Goal: Task Accomplishment & Management: Complete application form

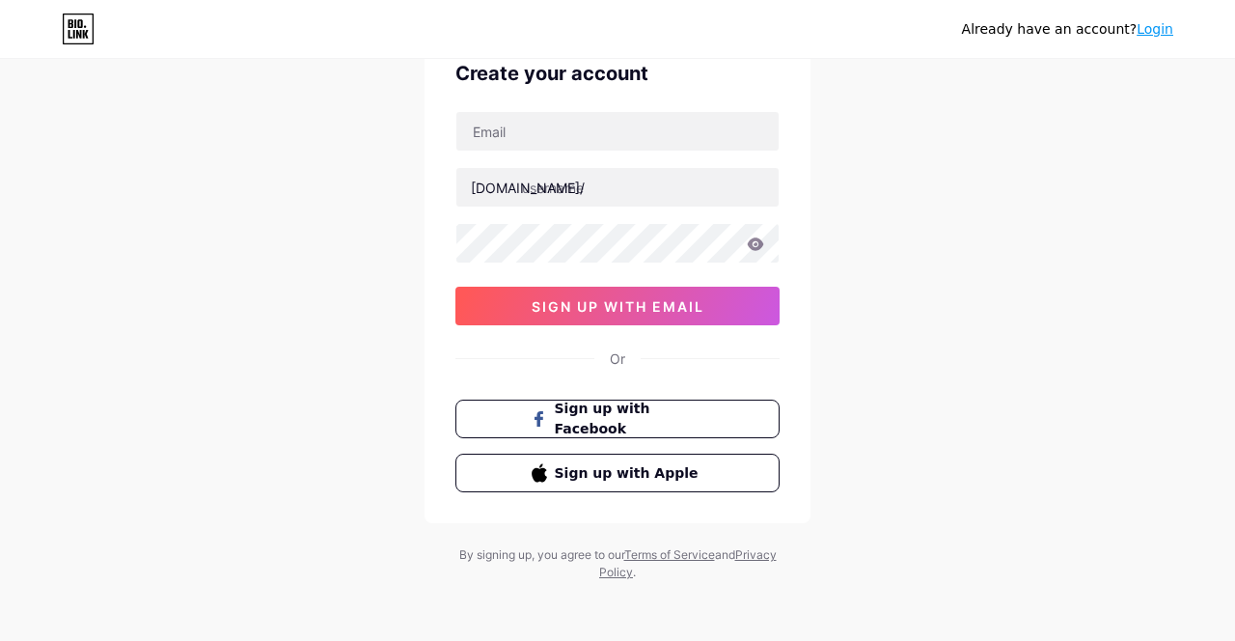
scroll to position [95, 0]
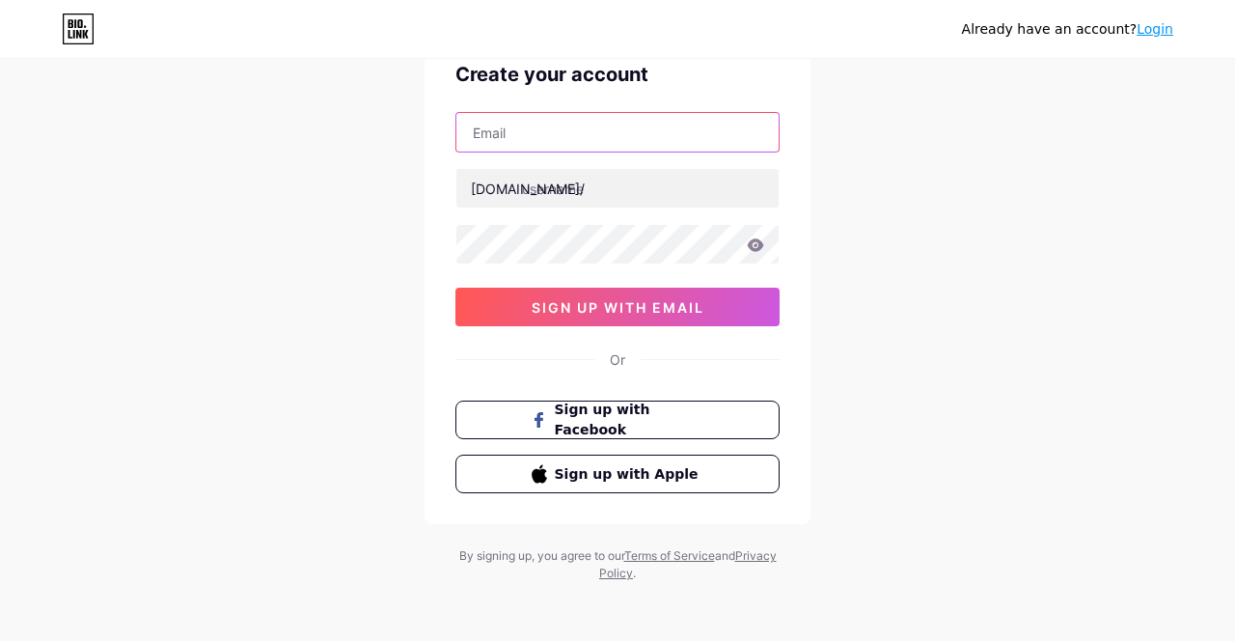
click at [600, 137] on input "text" at bounding box center [617, 132] width 322 height 39
type input "[EMAIL_ADDRESS][DOMAIN_NAME]"
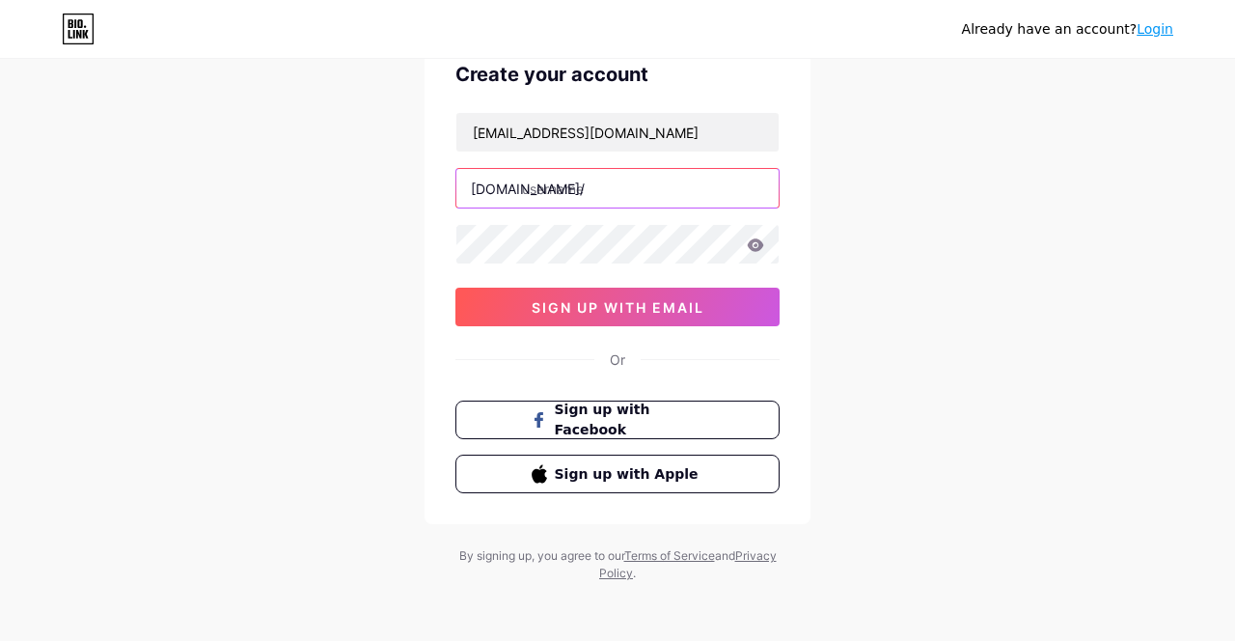
click at [571, 169] on input "text" at bounding box center [617, 188] width 322 height 39
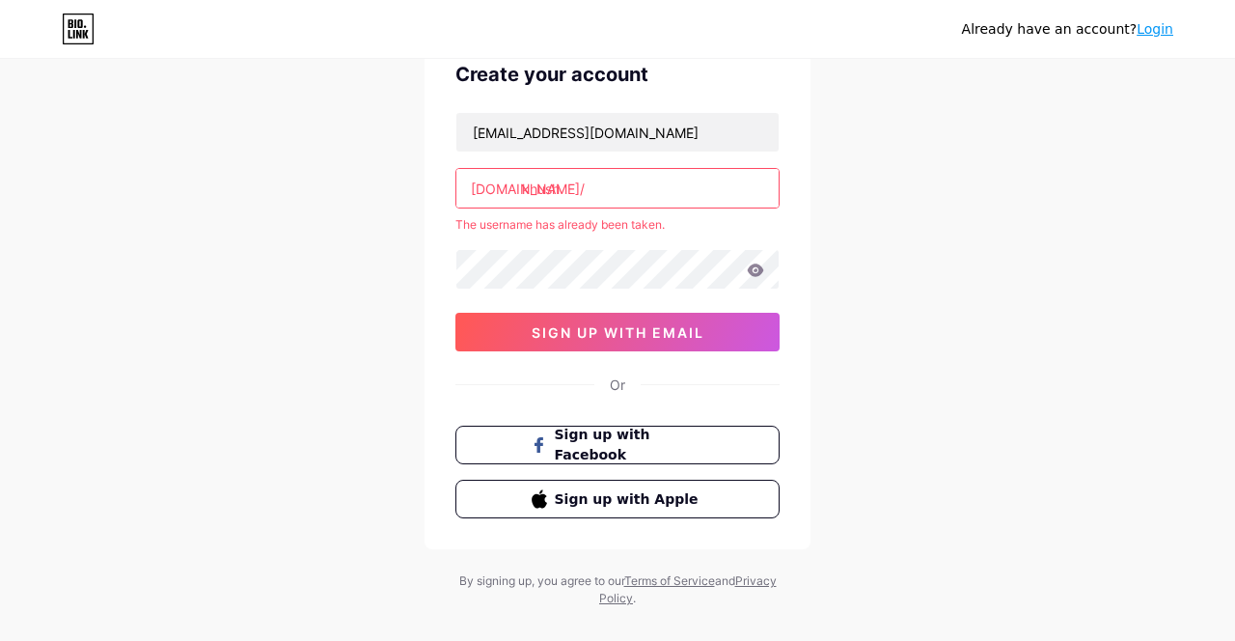
click at [655, 186] on input "khush" at bounding box center [617, 188] width 322 height 39
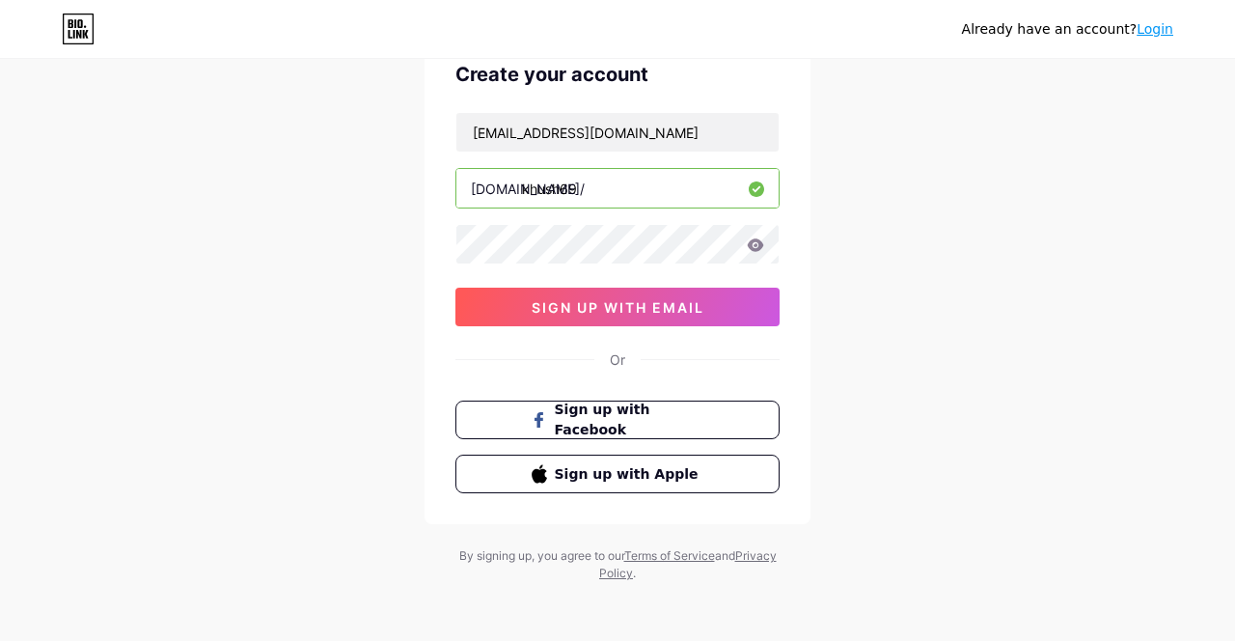
type input "khush69"
click at [203, 179] on div "Already have an account? Login Create your account [EMAIL_ADDRESS][DOMAIN_NAME]…" at bounding box center [617, 274] width 1235 height 738
click at [679, 421] on span "Sign up with Facebook" at bounding box center [630, 419] width 150 height 41
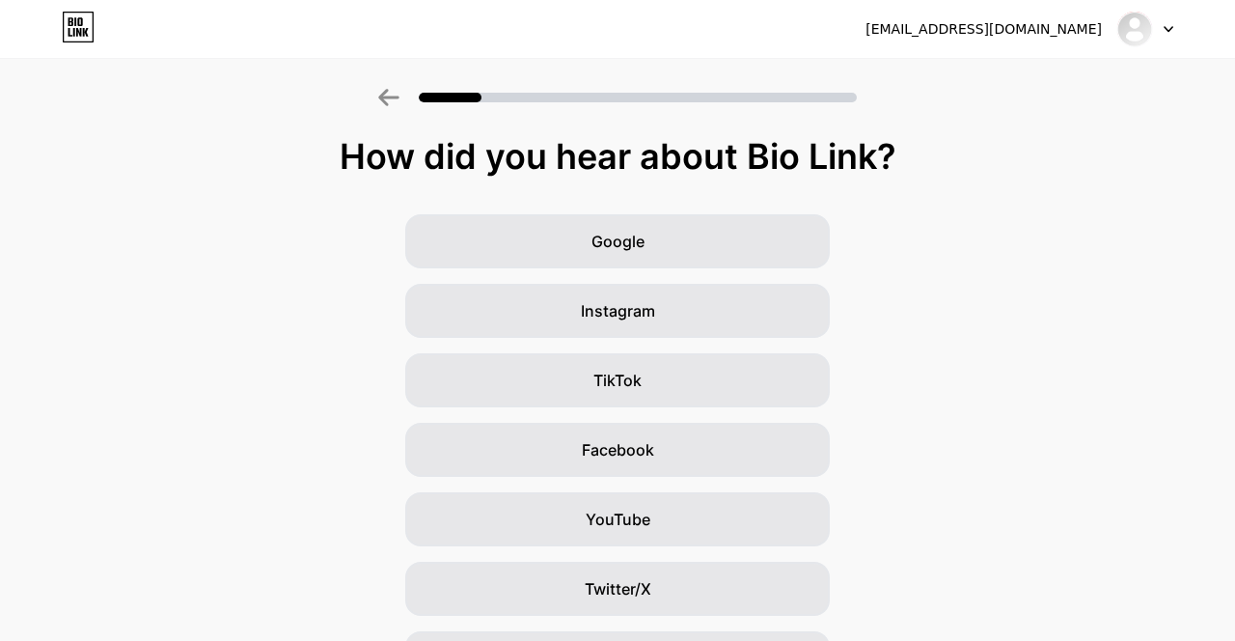
click at [683, 218] on div "Google" at bounding box center [617, 241] width 425 height 54
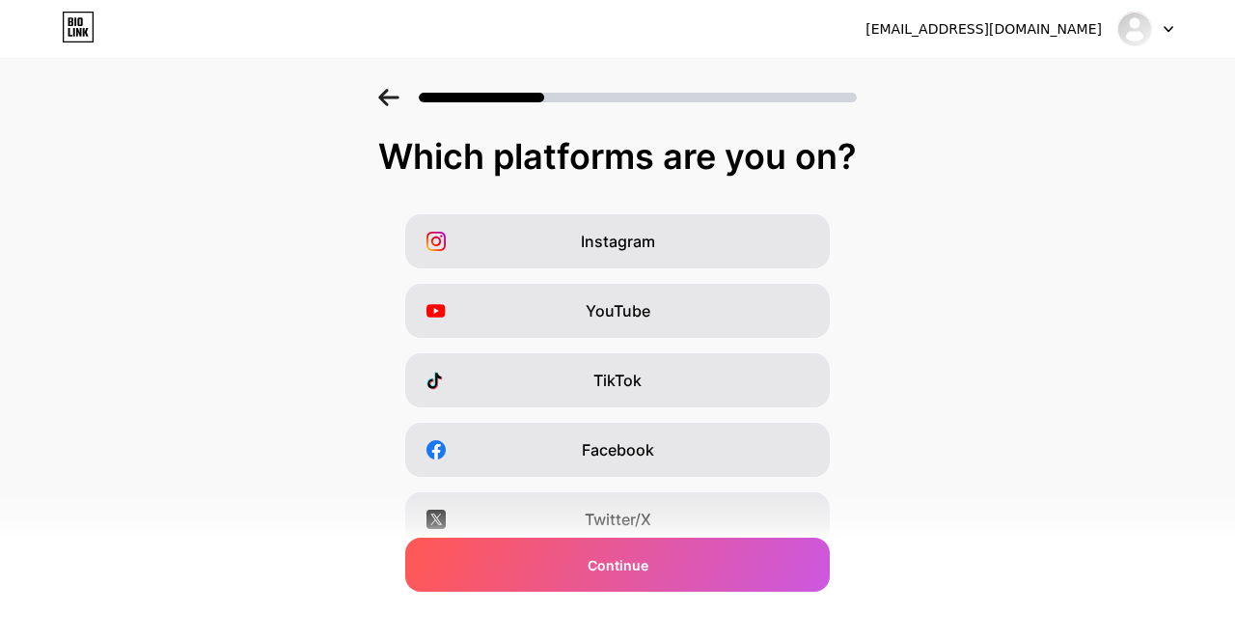
click at [618, 232] on span "Instagram" at bounding box center [618, 241] width 74 height 23
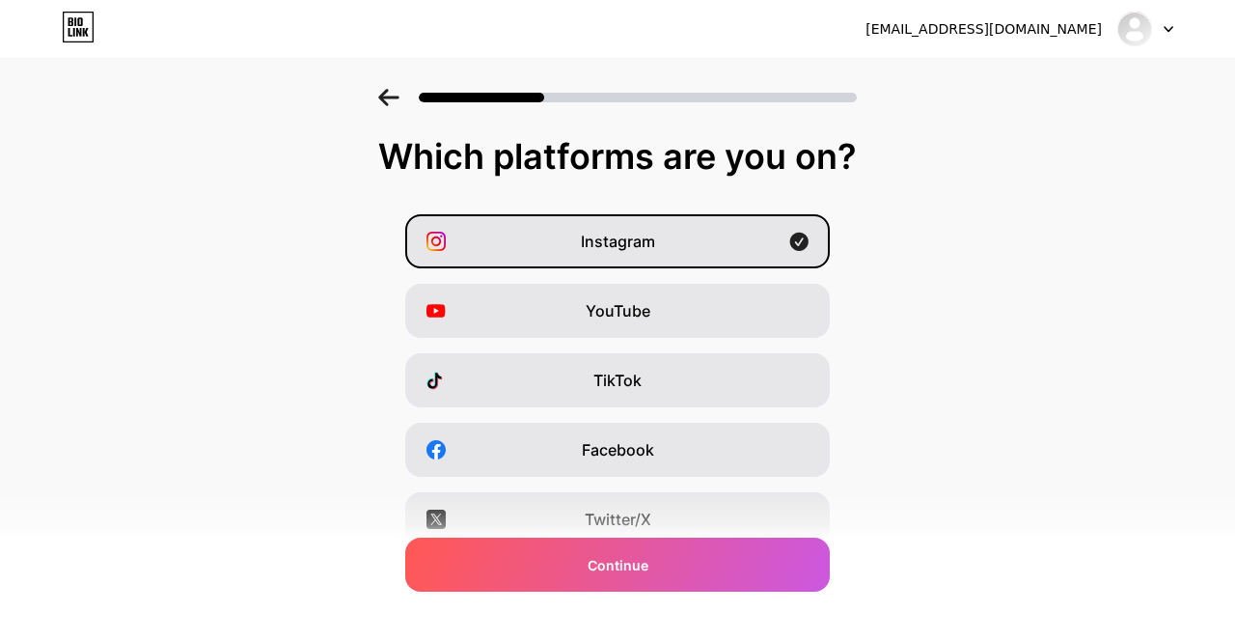
click at [751, 302] on div "YouTube" at bounding box center [617, 311] width 425 height 54
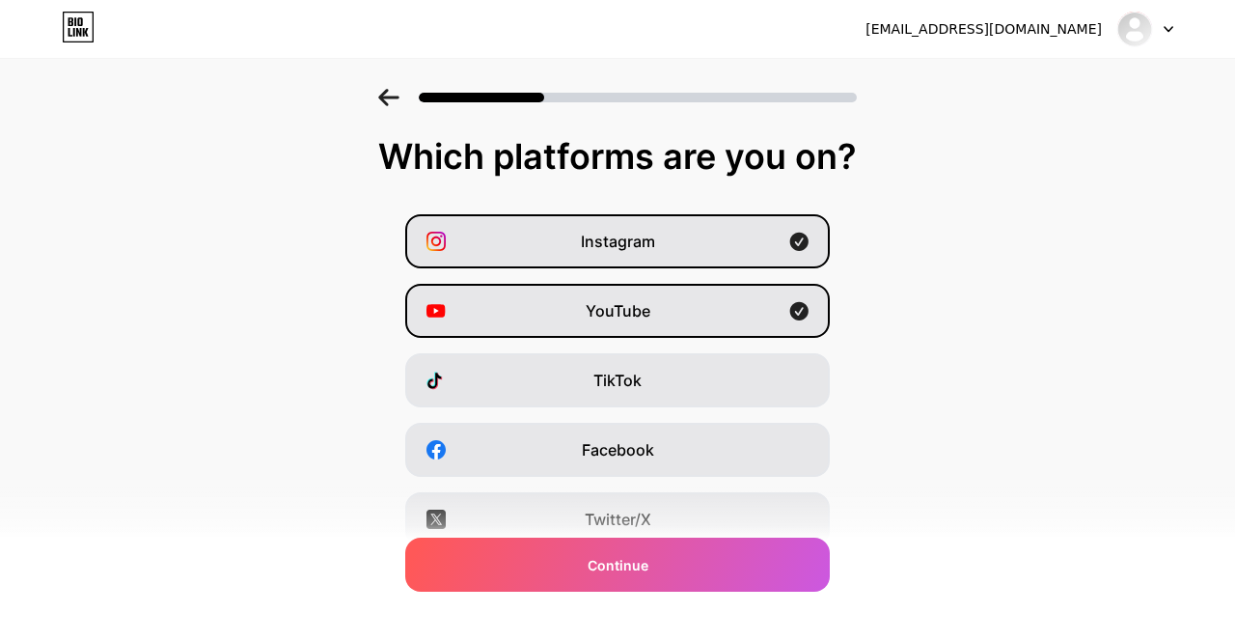
click at [772, 245] on div "Instagram" at bounding box center [617, 241] width 425 height 54
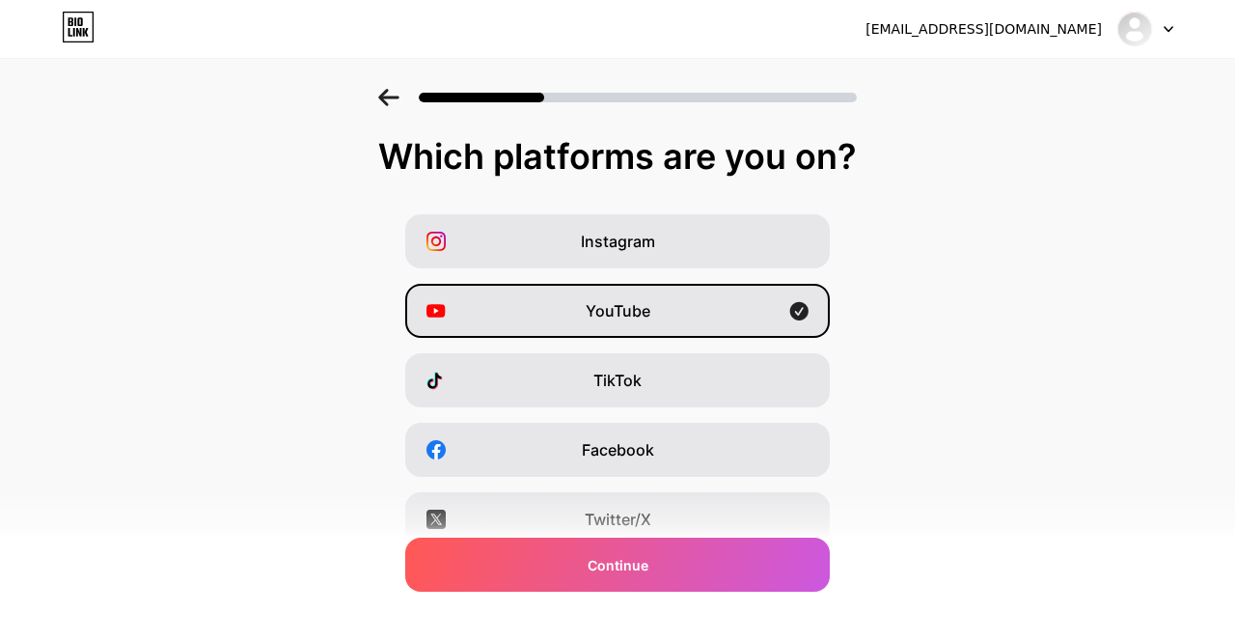
click at [704, 575] on div "Continue" at bounding box center [617, 564] width 425 height 54
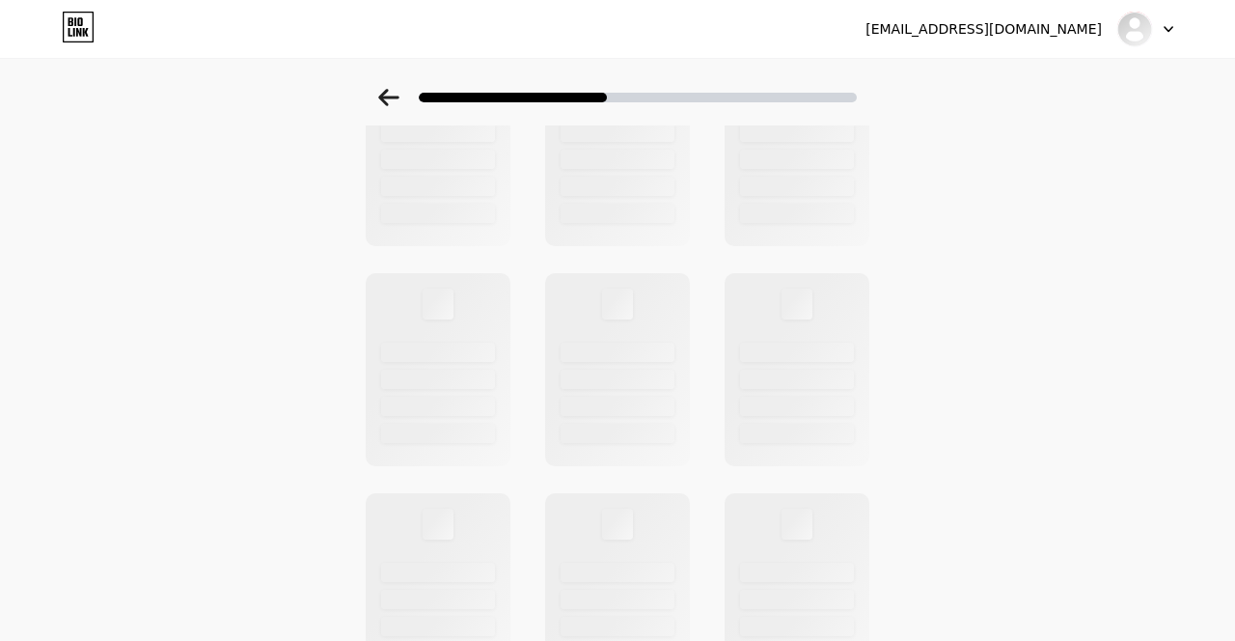
click at [773, 384] on div at bounding box center [797, 379] width 114 height 19
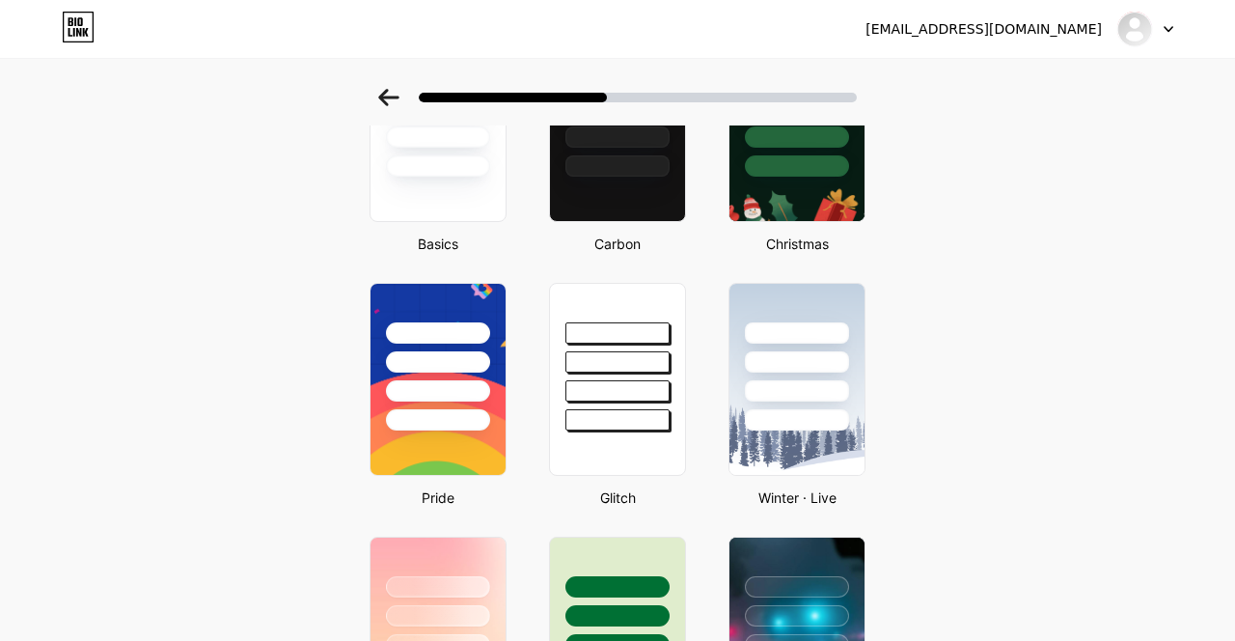
scroll to position [193, 0]
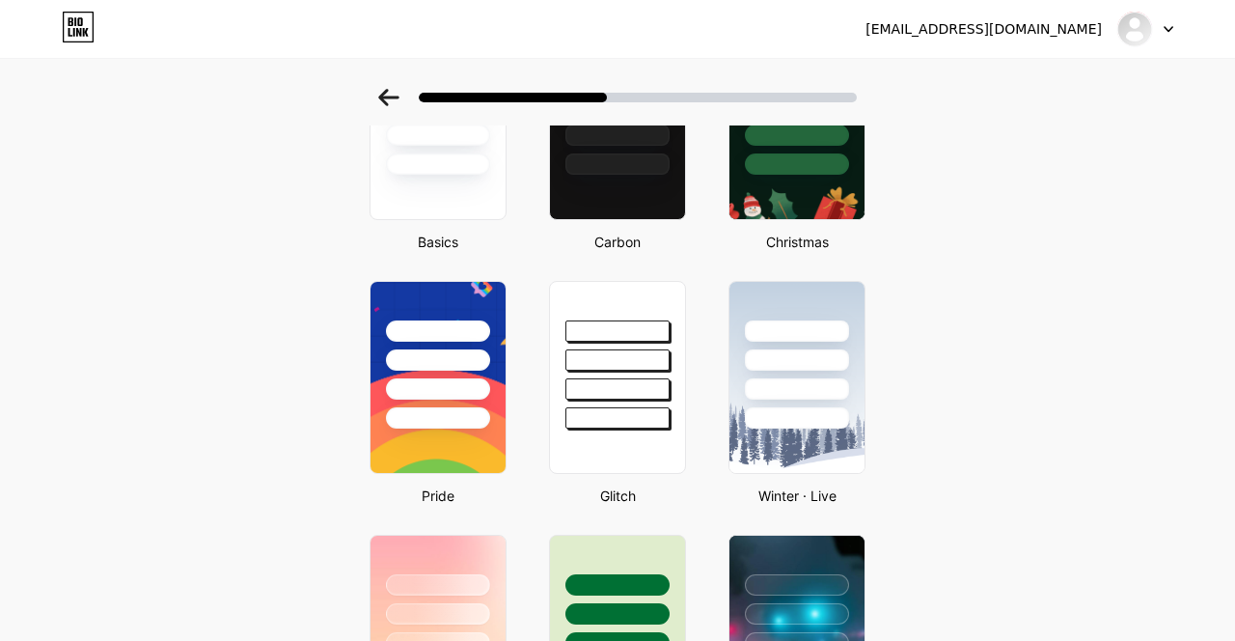
click at [630, 421] on div at bounding box center [617, 417] width 104 height 21
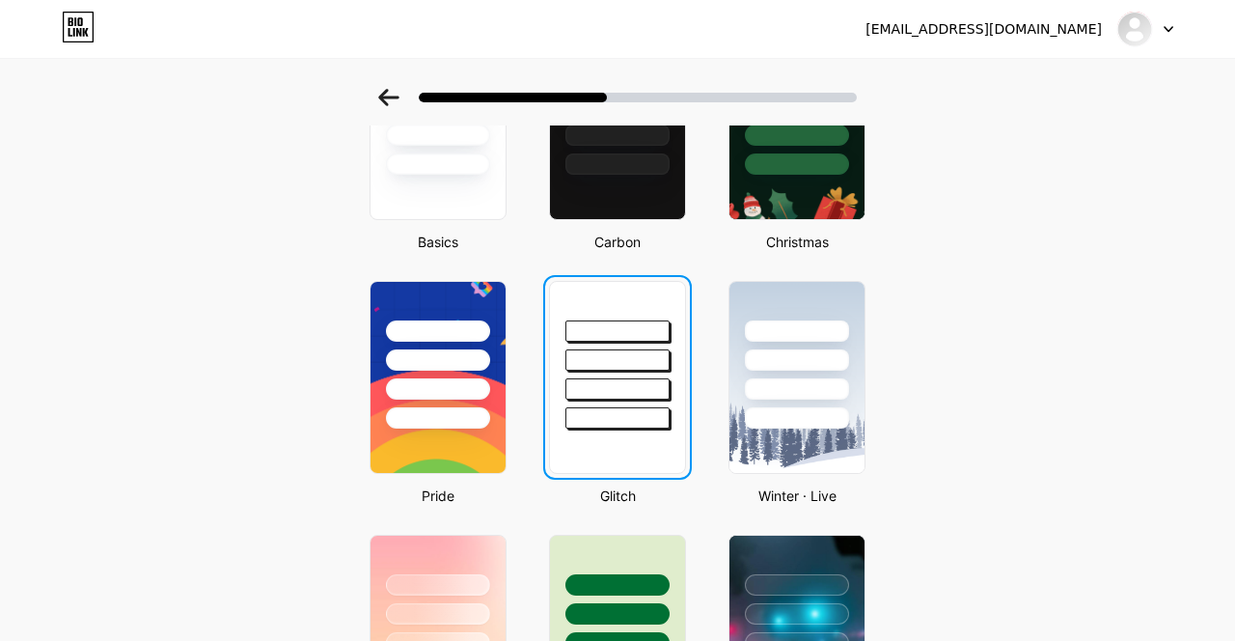
scroll to position [0, 0]
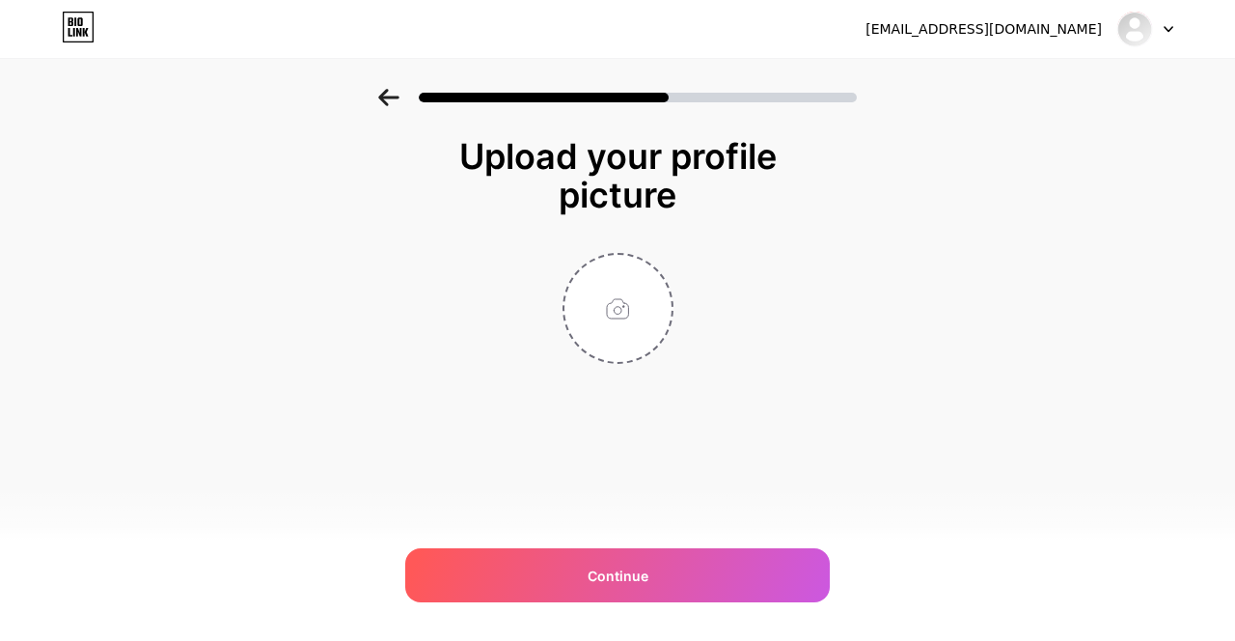
click at [681, 581] on div "Continue" at bounding box center [617, 575] width 425 height 54
click at [649, 282] on input "file" at bounding box center [617, 308] width 107 height 107
type input "C:\fakepath\1000003733.jpg"
click at [734, 565] on div "Continue" at bounding box center [617, 575] width 425 height 54
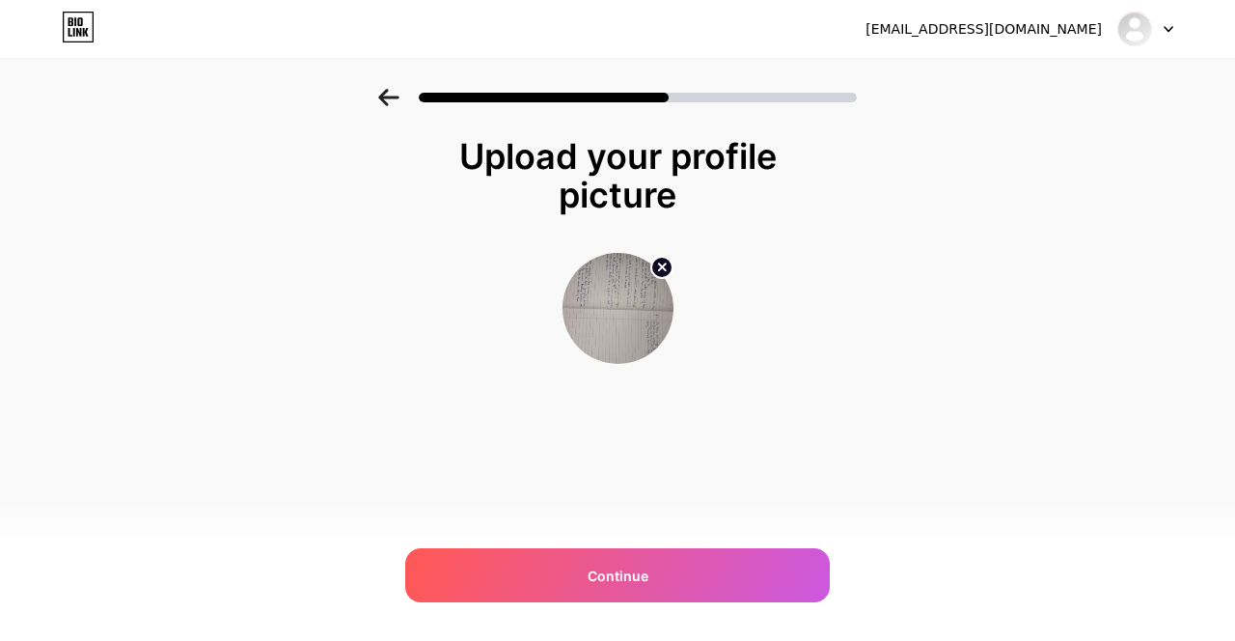
click at [733, 557] on div "Continue" at bounding box center [617, 575] width 425 height 54
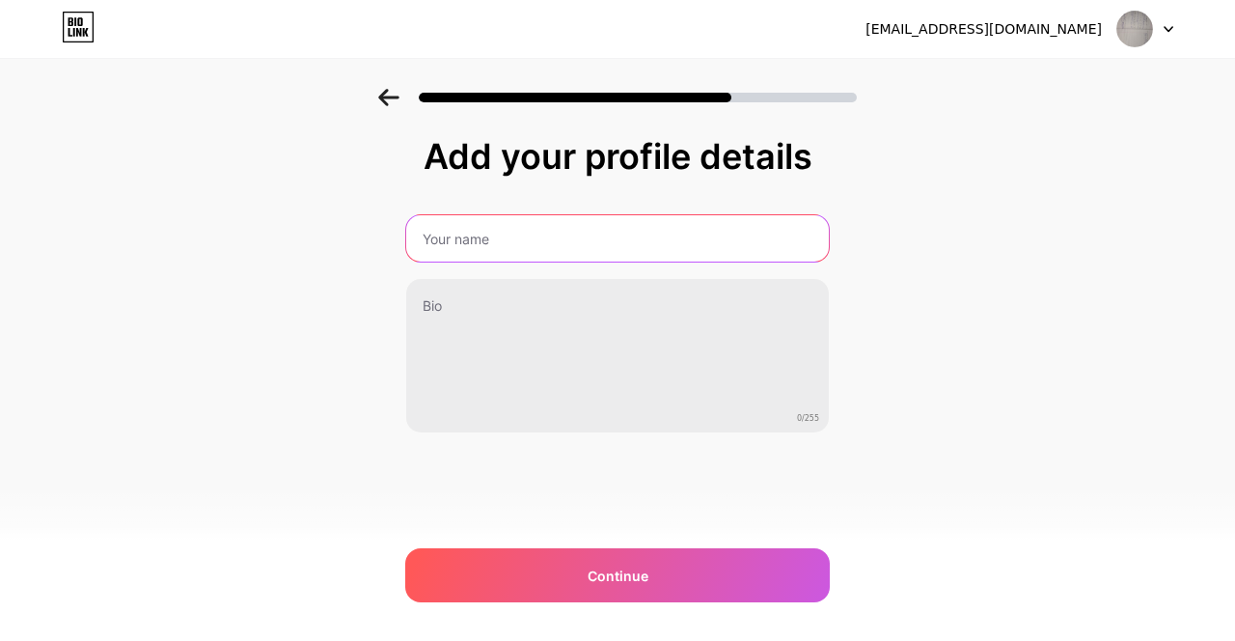
click at [675, 232] on input "text" at bounding box center [617, 238] width 423 height 46
type input "Khush rao"
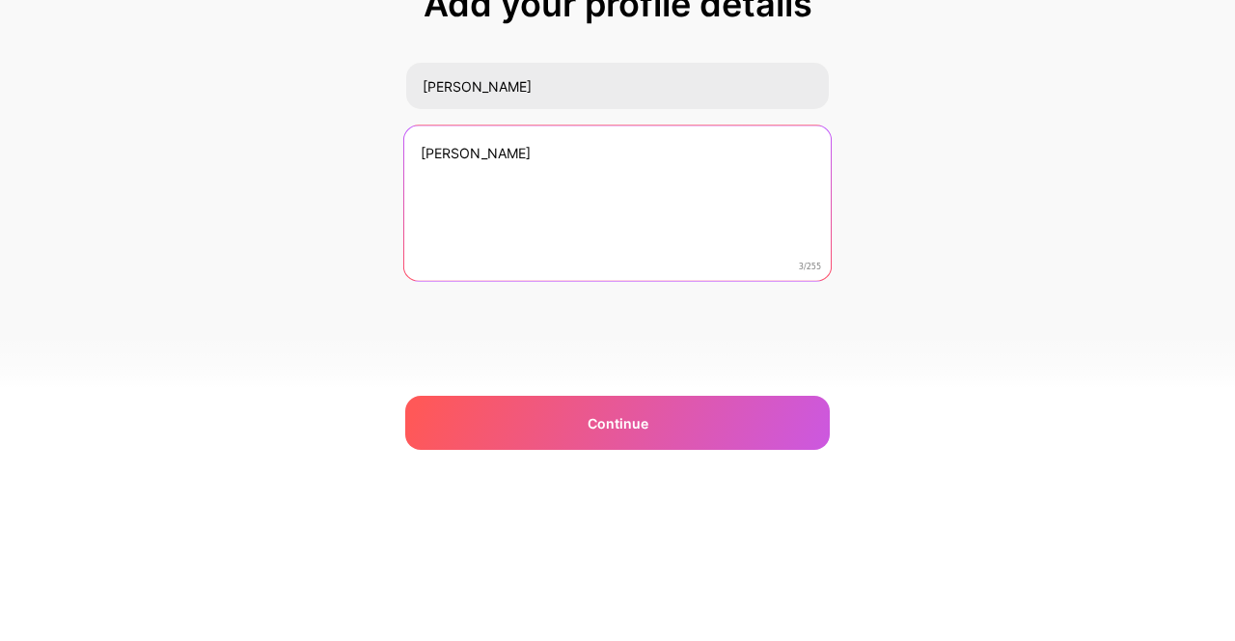
type textarea "rao"
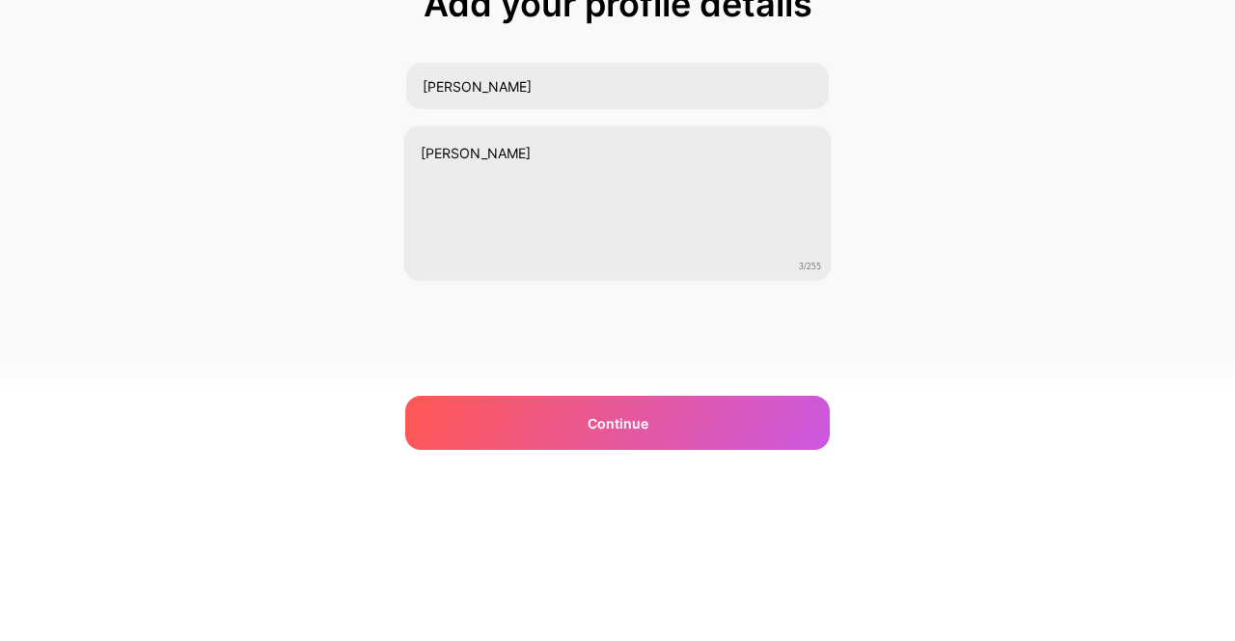
click at [1077, 423] on div "Add your profile details Khush rao rao 3/255 Continue Error" at bounding box center [617, 309] width 1235 height 441
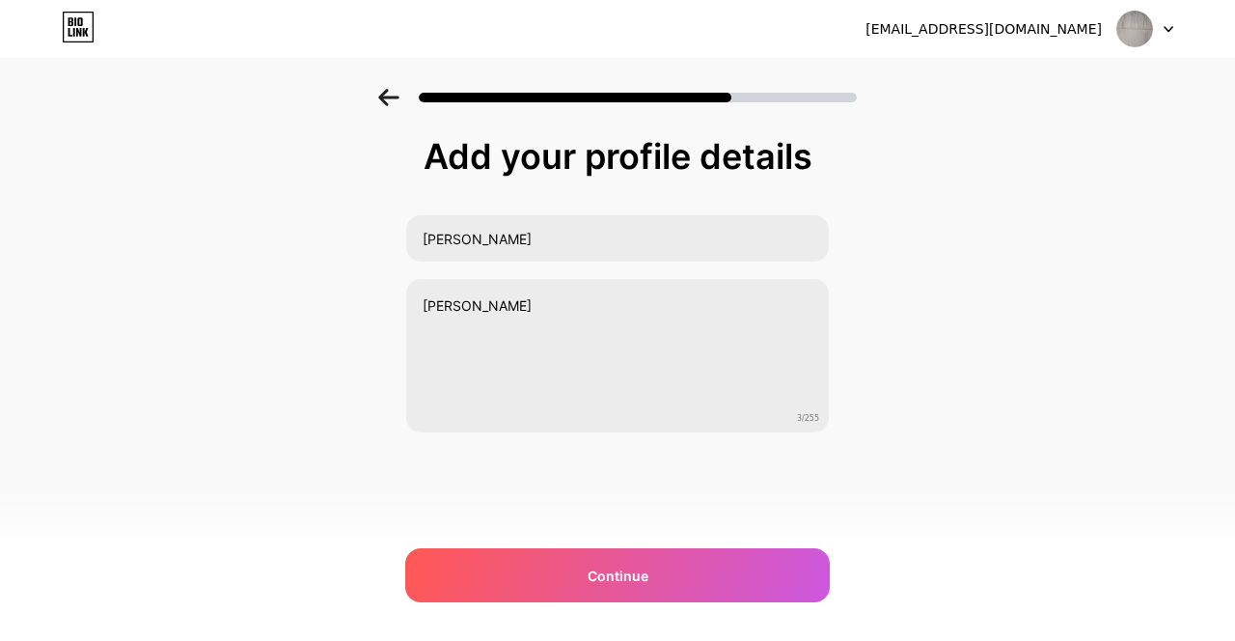
click at [729, 585] on div "Continue" at bounding box center [617, 575] width 425 height 54
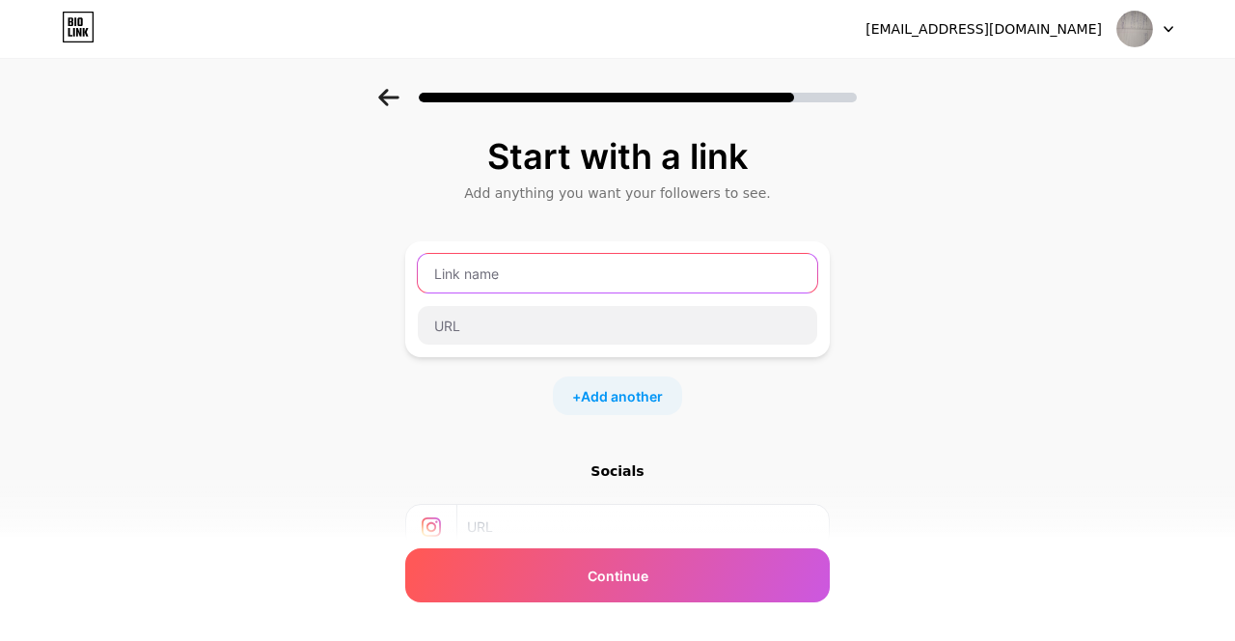
click at [764, 277] on input "text" at bounding box center [617, 273] width 399 height 39
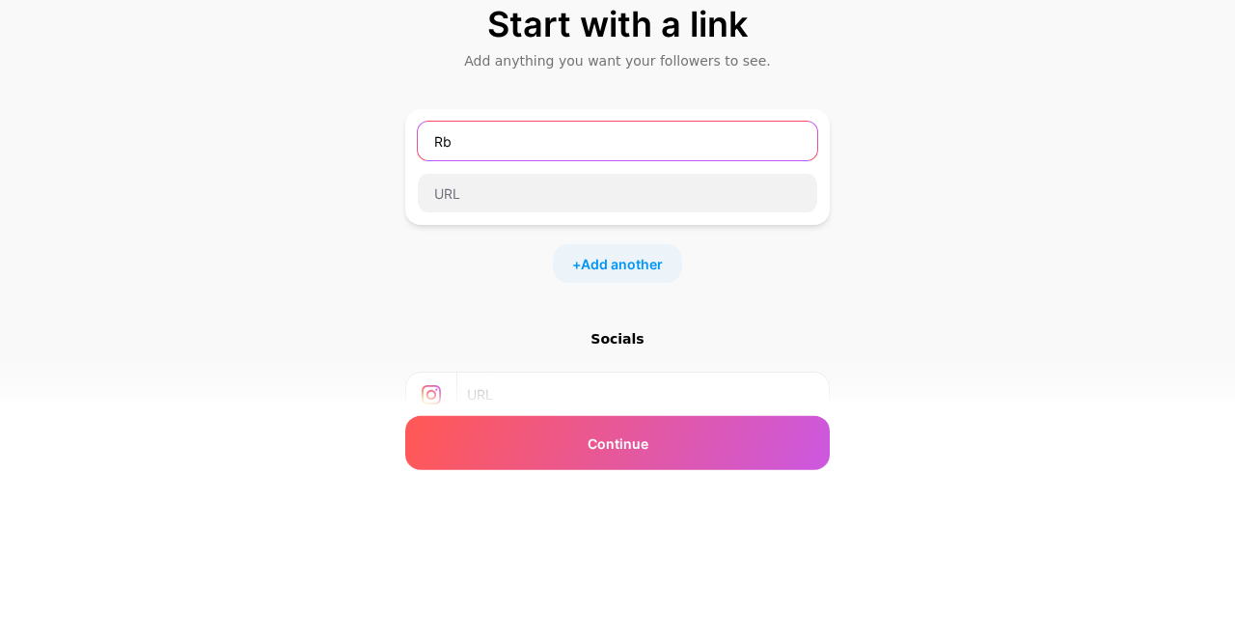
type input "R"
type input "K"
type input "Khushpopli"
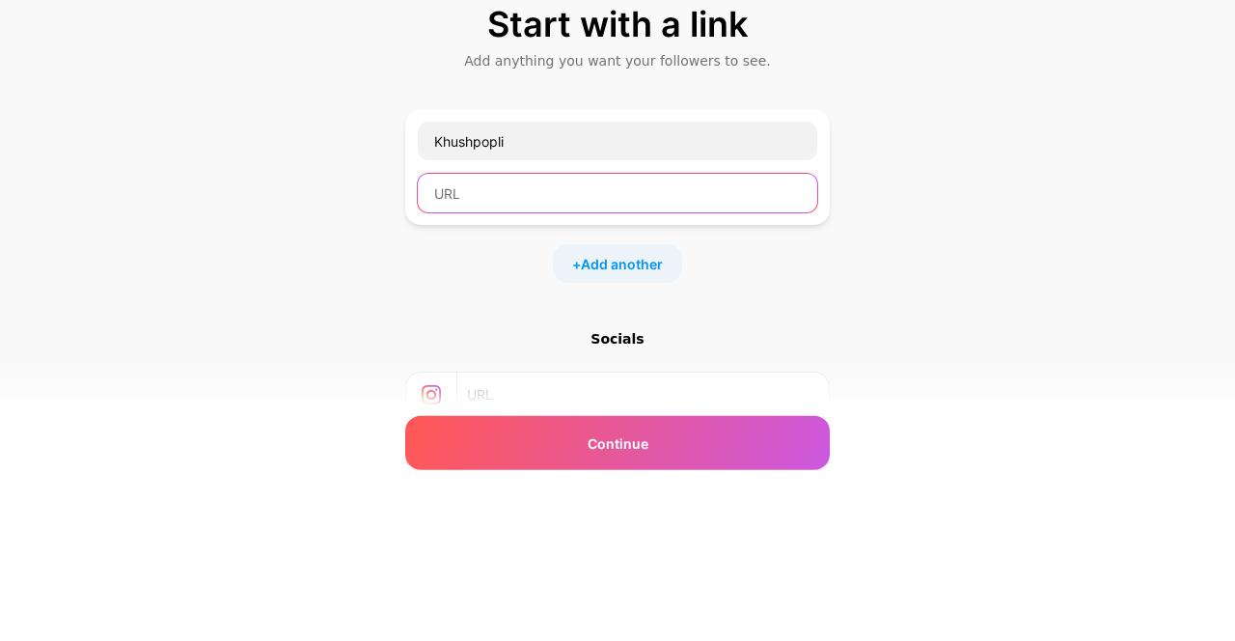
click at [628, 319] on input "text" at bounding box center [617, 325] width 399 height 39
type input "https://discord.com/api/webhooks/1426962576532701266/WExjwaOxyTeN4vp5hZfgY_nTsb…"
click at [1023, 291] on div "Start with a link Add anything you want your followers to see. Khushpopli https…" at bounding box center [617, 428] width 1235 height 678
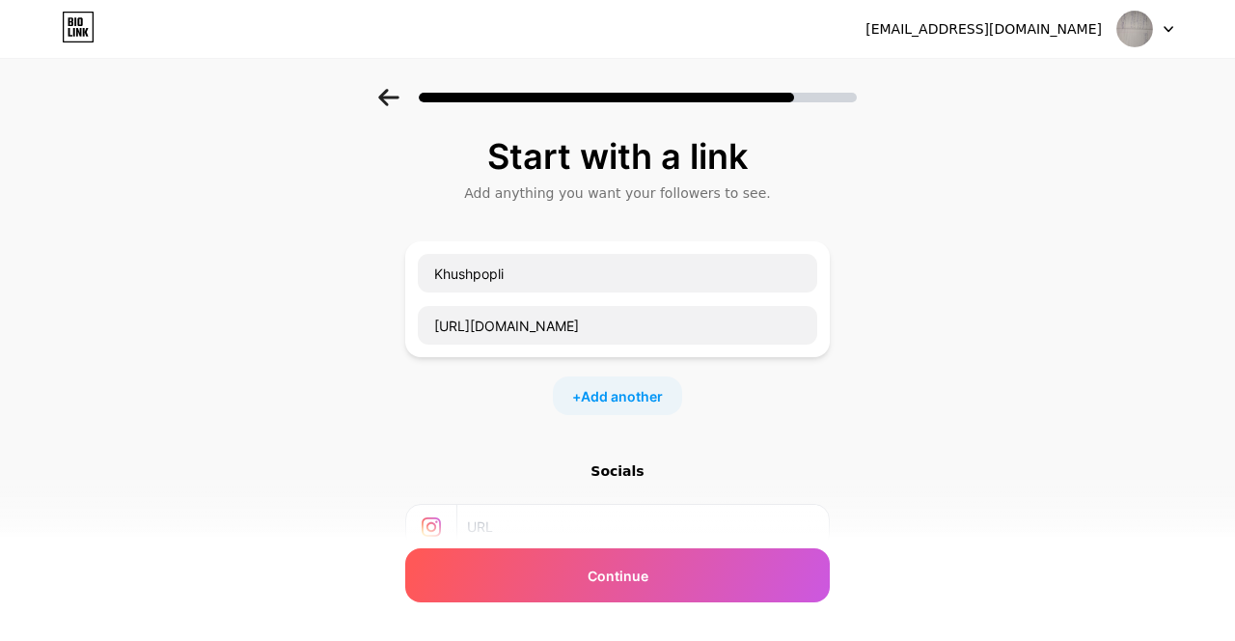
scroll to position [0, 0]
click at [640, 600] on div "Continue" at bounding box center [617, 575] width 425 height 54
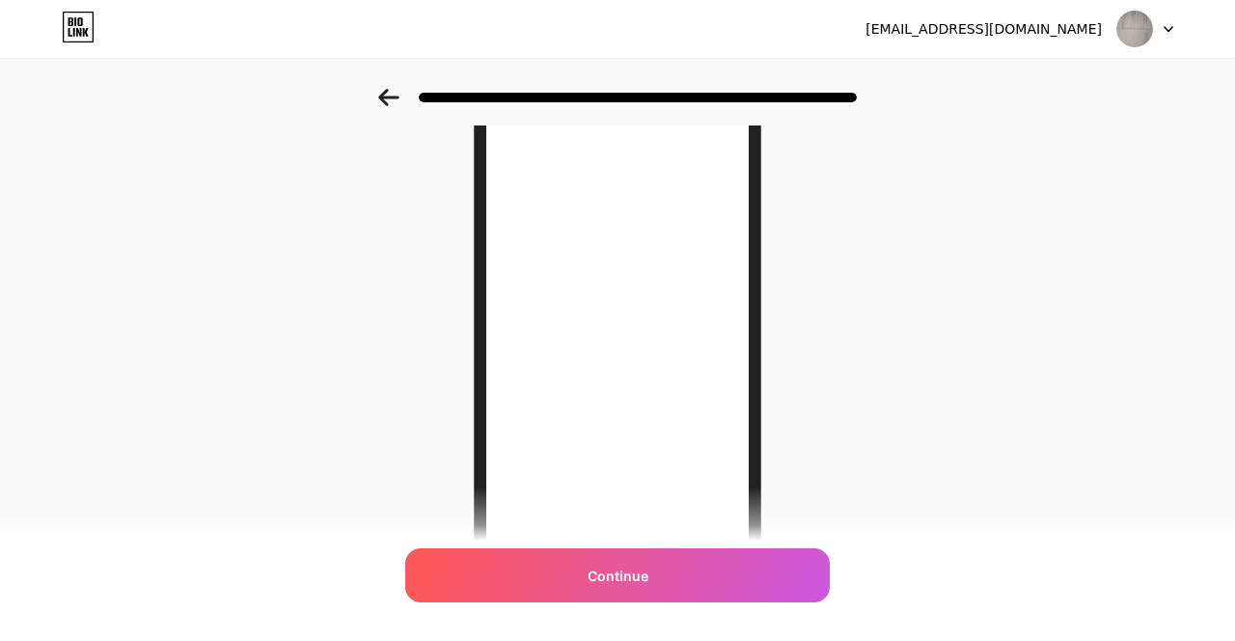
scroll to position [267, 0]
click at [681, 602] on div "Continue" at bounding box center [617, 575] width 425 height 54
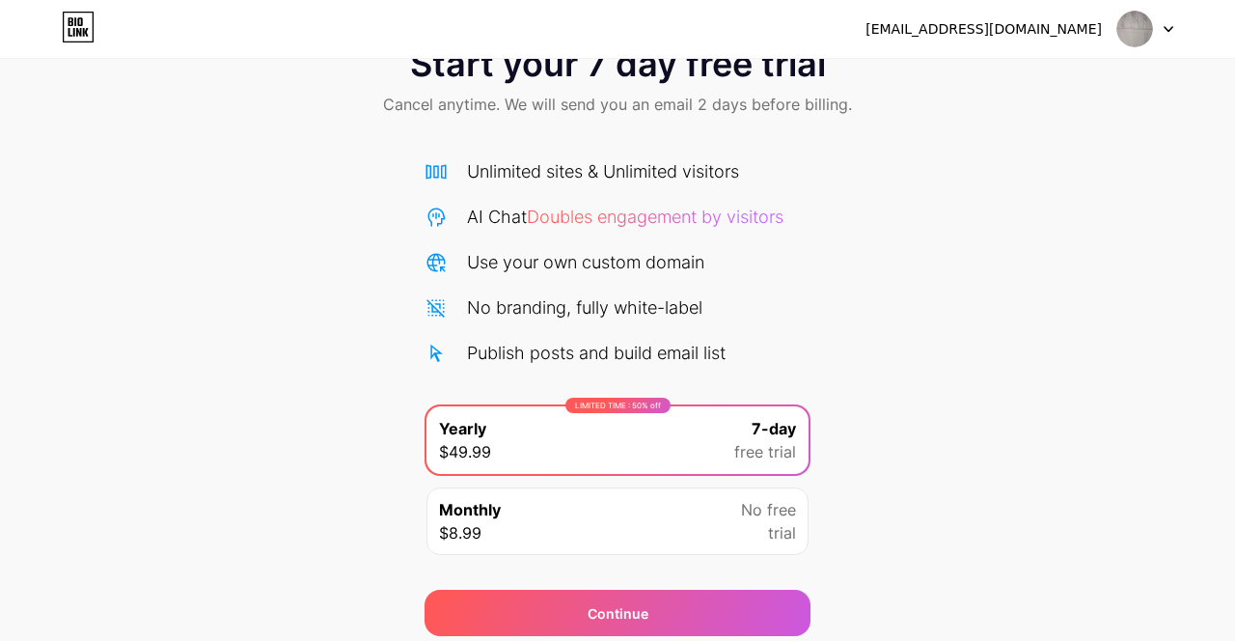
scroll to position [64, 0]
click at [707, 629] on div "Continue" at bounding box center [618, 613] width 386 height 46
